Goal: Task Accomplishment & Management: Complete application form

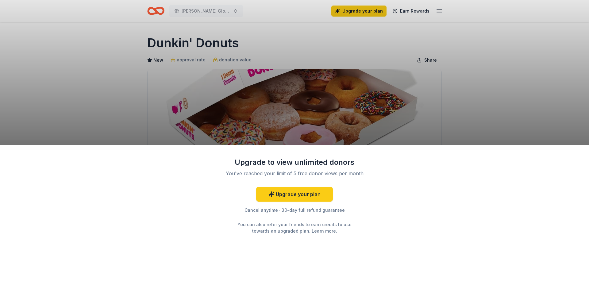
click at [436, 13] on div "Upgrade to view unlimited donors You've reached your limit of 5 free donor view…" at bounding box center [294, 145] width 589 height 290
click at [440, 9] on div "Upgrade to view unlimited donors You've reached your limit of 5 free donor view…" at bounding box center [294, 145] width 589 height 290
drag, startPoint x: 447, startPoint y: 73, endPoint x: 425, endPoint y: 122, distance: 54.2
click at [444, 91] on div "Upgrade to view unlimited donors You've reached your limit of 5 free donor view…" at bounding box center [294, 145] width 589 height 290
click at [299, 211] on div "Cancel anytime · 30-day full refund guarantee" at bounding box center [295, 209] width 160 height 7
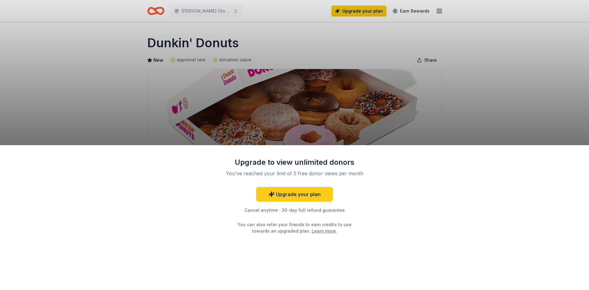
click at [312, 231] on link "Learn more" at bounding box center [324, 231] width 24 height 6
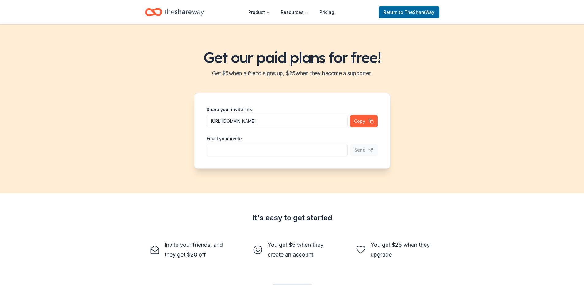
click at [185, 10] on icon "Home" at bounding box center [184, 12] width 39 height 13
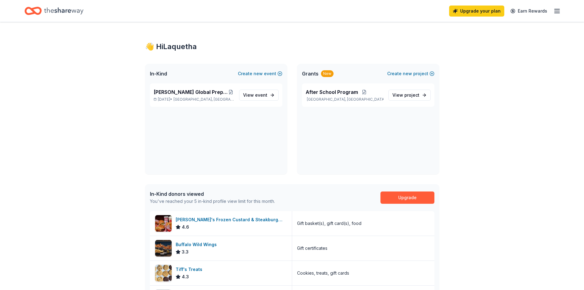
click at [559, 9] on line "button" at bounding box center [557, 9] width 5 height 0
click at [481, 75] on span "Billing Free" at bounding box center [489, 76] width 30 height 7
click at [411, 72] on span "new" at bounding box center [407, 73] width 9 height 7
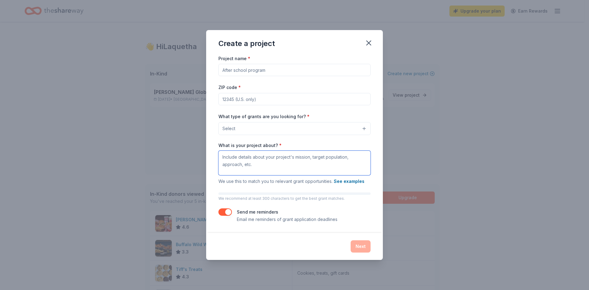
click at [281, 160] on textarea "What is your project about? *" at bounding box center [294, 163] width 152 height 25
click at [373, 44] on icon "button" at bounding box center [368, 43] width 9 height 9
